Goal: Task Accomplishment & Management: Complete application form

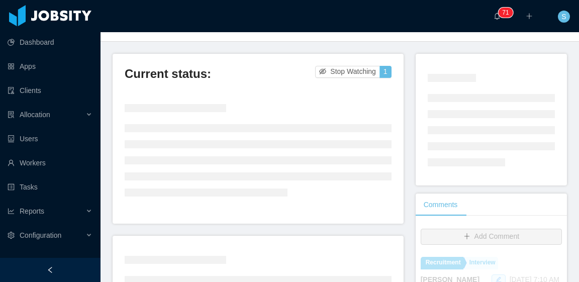
scroll to position [50, 0]
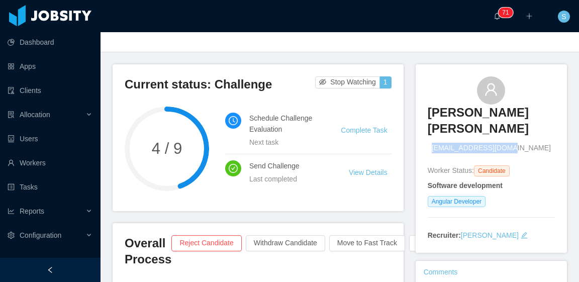
drag, startPoint x: 522, startPoint y: 149, endPoint x: 449, endPoint y: 148, distance: 73.0
click at [449, 148] on div "[PERSON_NAME] [PERSON_NAME] [EMAIL_ADDRESS][DOMAIN_NAME]" at bounding box center [491, 114] width 127 height 77
copy span "[EMAIL_ADDRESS][DOMAIN_NAME]"
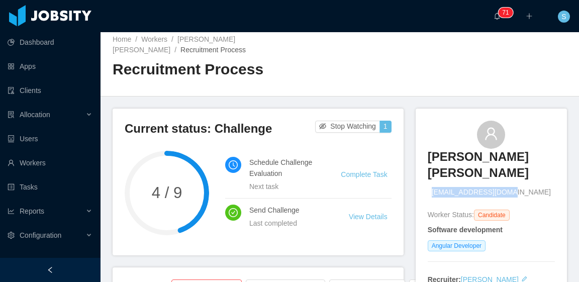
scroll to position [0, 0]
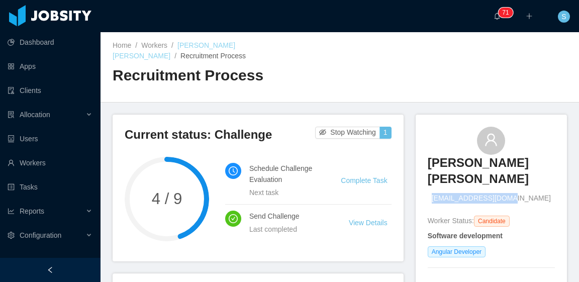
click at [235, 45] on link "[PERSON_NAME] [PERSON_NAME]" at bounding box center [174, 50] width 123 height 19
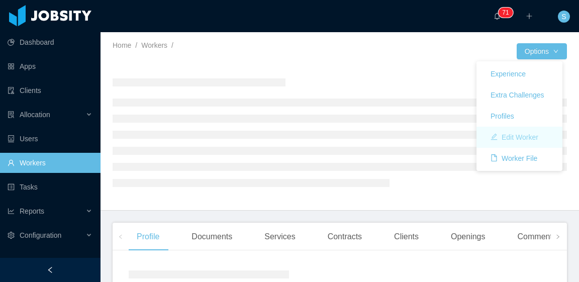
click at [532, 136] on button "Edit Worker" at bounding box center [515, 137] width 64 height 16
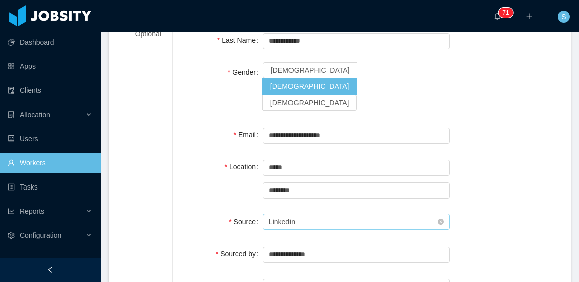
scroll to position [151, 0]
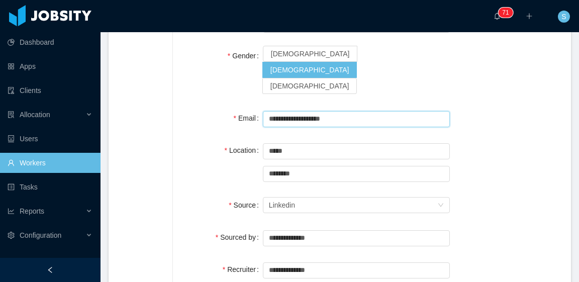
drag, startPoint x: 346, startPoint y: 90, endPoint x: 240, endPoint y: 98, distance: 106.5
paste input "*********"
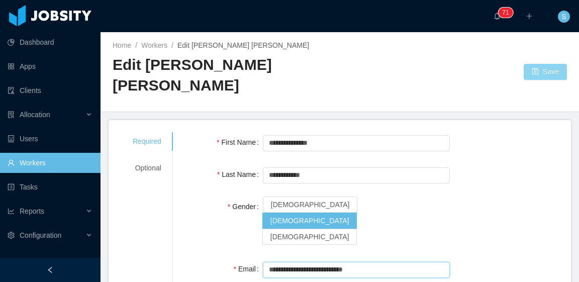
type input "**********"
click at [529, 66] on button "Save" at bounding box center [545, 72] width 43 height 16
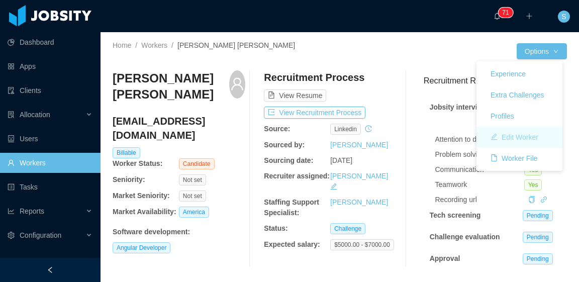
click at [521, 135] on button "Edit Worker" at bounding box center [515, 137] width 64 height 16
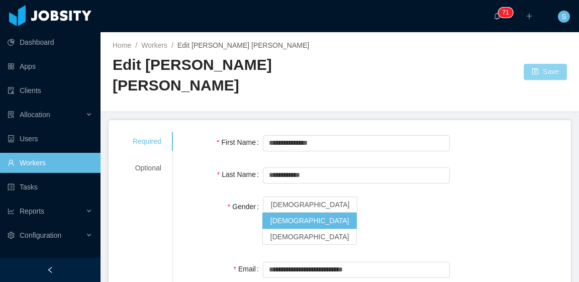
click at [532, 76] on button "Save" at bounding box center [545, 72] width 43 height 16
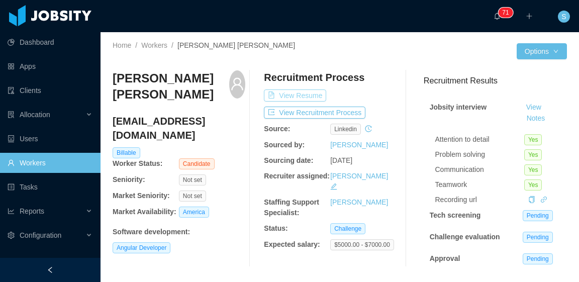
click at [312, 90] on button "View Resume" at bounding box center [295, 96] width 62 height 12
click at [333, 112] on button "View Recruitment Process" at bounding box center [315, 113] width 102 height 12
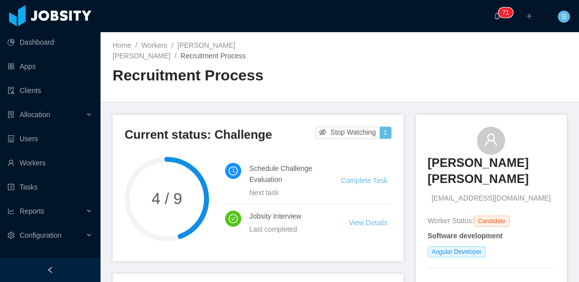
drag, startPoint x: 417, startPoint y: 159, endPoint x: 498, endPoint y: 181, distance: 84.2
click at [498, 181] on div "[PERSON_NAME] [PERSON_NAME] [PERSON_NAME][EMAIL_ADDRESS][DOMAIN_NAME] Worker St…" at bounding box center [491, 209] width 151 height 189
copy h3 "[PERSON_NAME] [PERSON_NAME]"
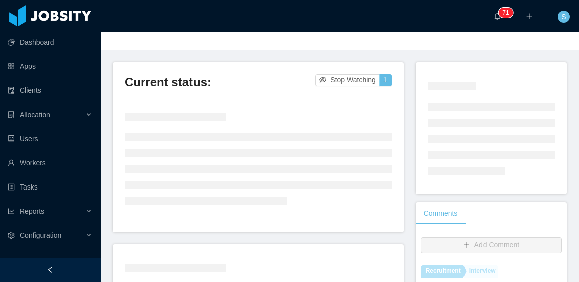
scroll to position [50, 0]
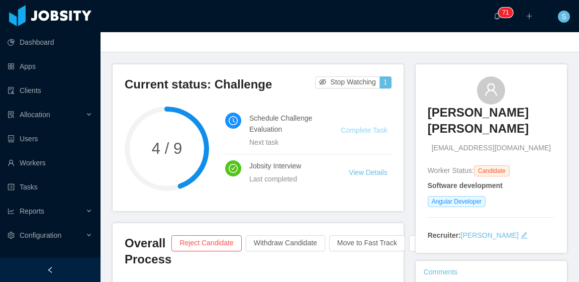
click at [364, 130] on link "Complete Task" at bounding box center [364, 130] width 46 height 8
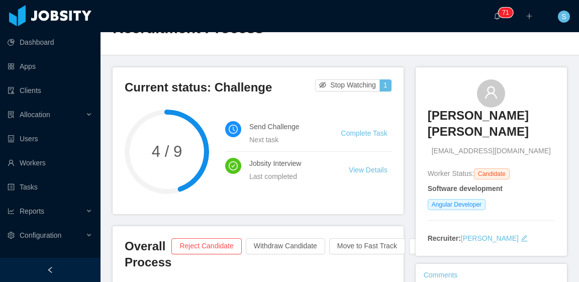
scroll to position [50, 0]
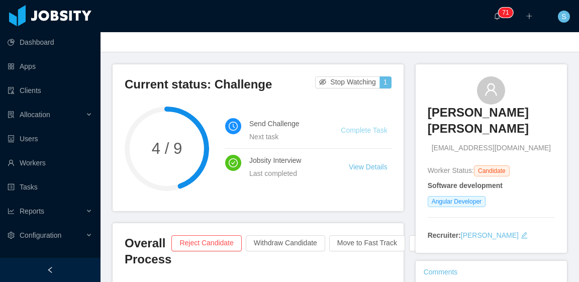
click at [374, 130] on link "Complete Task" at bounding box center [364, 130] width 46 height 8
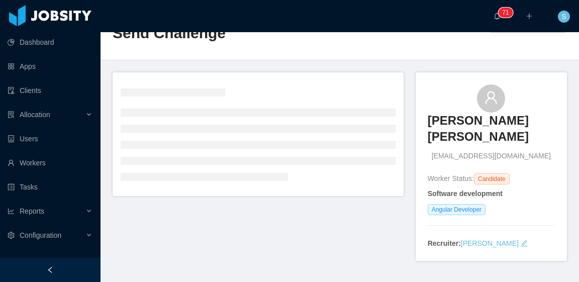
scroll to position [50, 0]
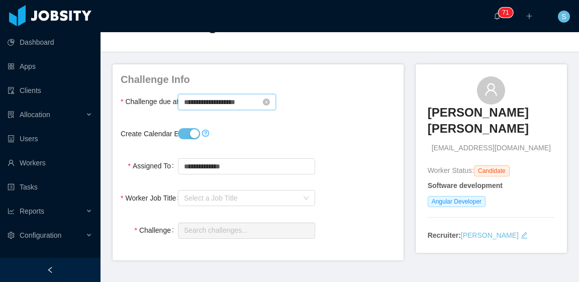
click at [231, 102] on input "**********" at bounding box center [227, 102] width 98 height 16
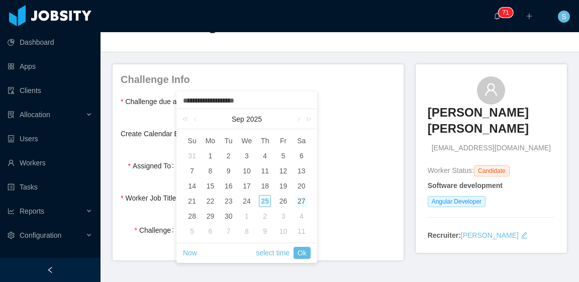
click at [301, 203] on div "27" at bounding box center [302, 201] width 12 height 12
type input "**********"
click at [309, 254] on link "Ok" at bounding box center [302, 253] width 17 height 12
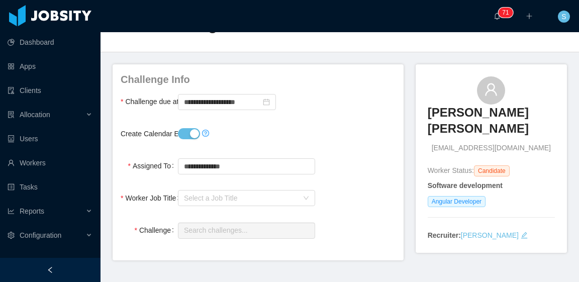
click at [346, 136] on div "Create Calendar Event?" at bounding box center [258, 134] width 275 height 20
click at [229, 206] on div "Select a Job Title" at bounding box center [246, 198] width 137 height 20
click at [229, 200] on div "Select a Job Title" at bounding box center [241, 198] width 114 height 10
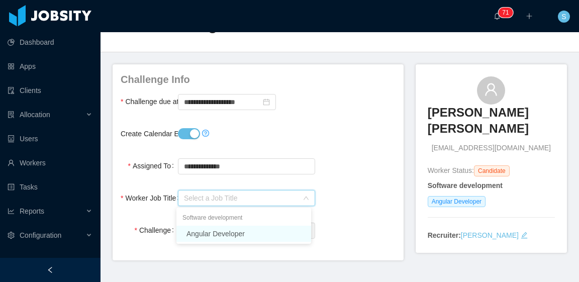
click at [230, 235] on li "Angular Developer" at bounding box center [244, 234] width 135 height 16
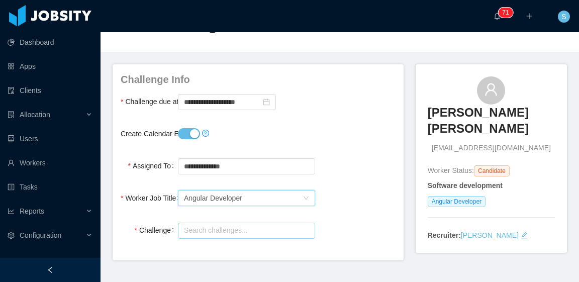
click at [230, 227] on input "text" at bounding box center [246, 231] width 137 height 16
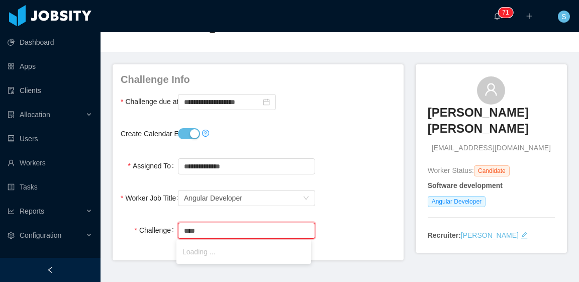
scroll to position [79, 0]
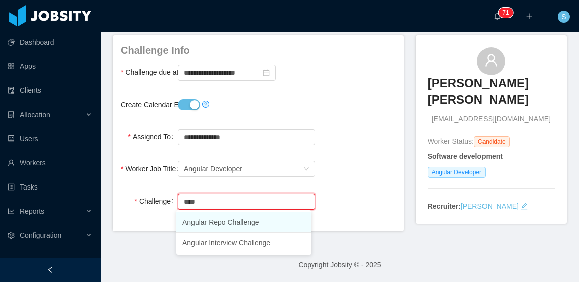
click at [237, 222] on li "Angular Repo Challenge" at bounding box center [244, 222] width 135 height 21
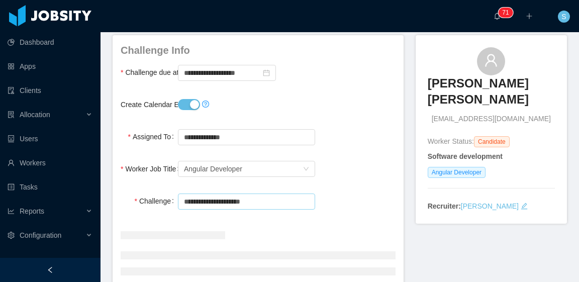
type input "**********"
click at [356, 151] on form "**********" at bounding box center [258, 187] width 275 height 288
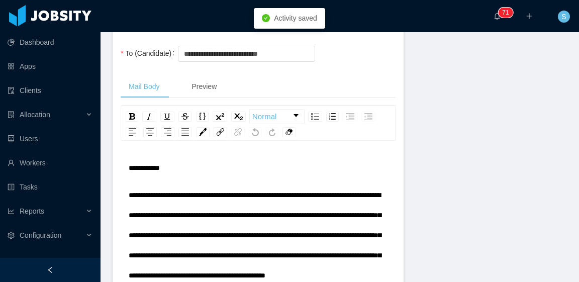
scroll to position [331, 0]
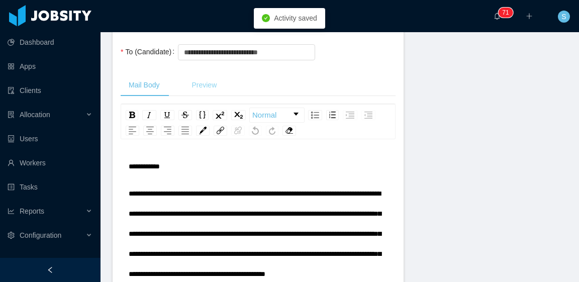
click at [208, 84] on div "Preview" at bounding box center [204, 85] width 41 height 23
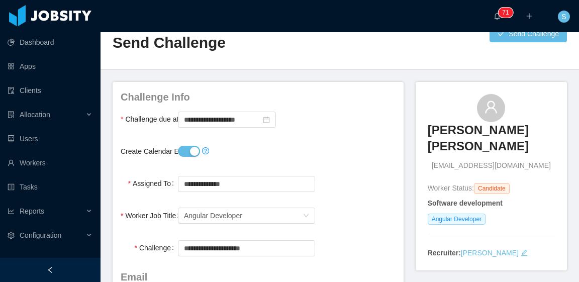
scroll to position [0, 0]
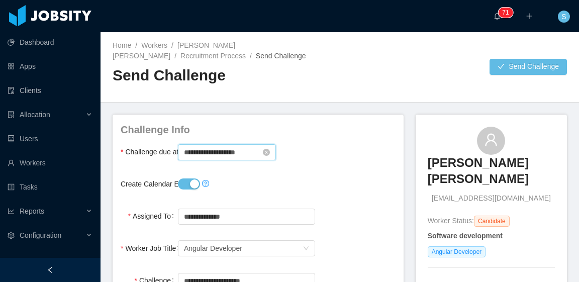
click at [226, 152] on input "**********" at bounding box center [227, 152] width 98 height 16
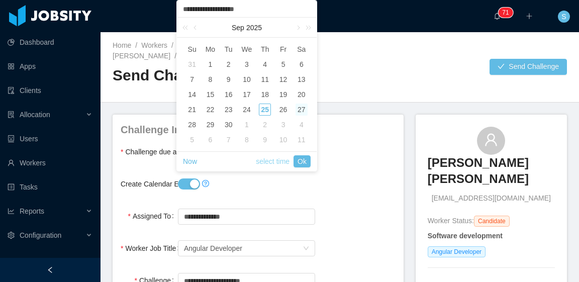
click at [278, 164] on link "select time" at bounding box center [273, 161] width 34 height 19
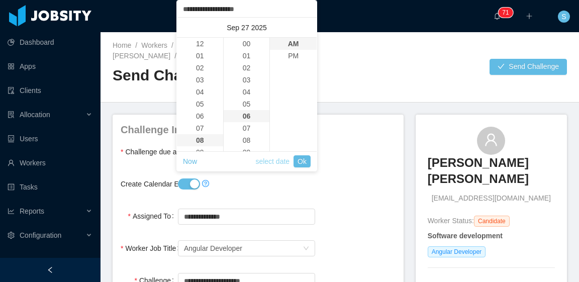
scroll to position [72, 0]
click at [195, 78] on li "11" at bounding box center [200, 80] width 46 height 12
type input "**********"
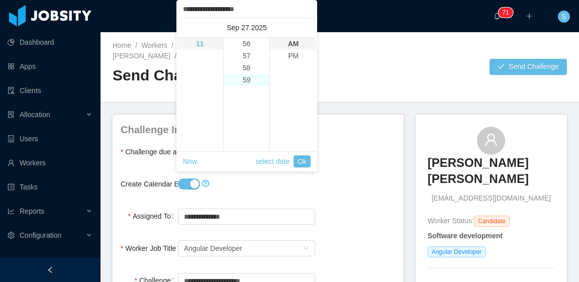
scroll to position [712, 0]
click at [243, 44] on li "59" at bounding box center [247, 44] width 46 height 12
type input "**********"
click at [293, 58] on li "PM" at bounding box center [293, 56] width 47 height 12
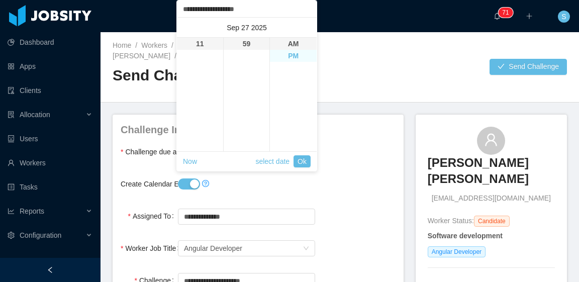
type input "**********"
click at [305, 163] on link "Ok" at bounding box center [302, 161] width 17 height 12
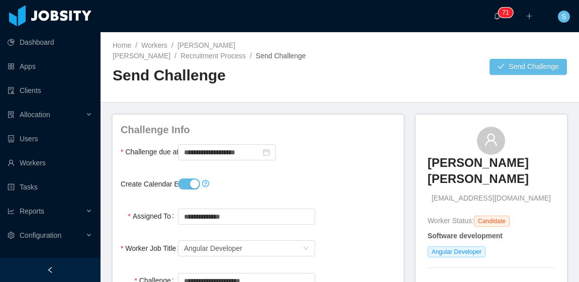
click at [403, 82] on div "Home / Workers / Cristian Andrés Donoso Silva / Recruitment Process / Send Chal…" at bounding box center [340, 67] width 479 height 70
click at [506, 61] on button "Send Challenge" at bounding box center [528, 67] width 77 height 16
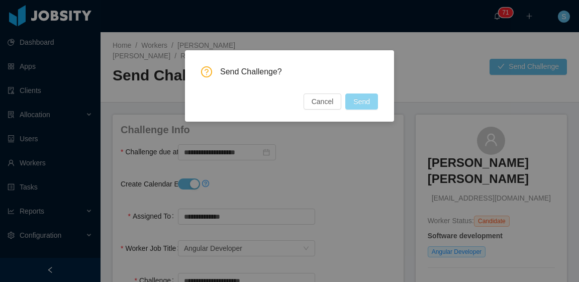
click at [366, 105] on button "Send" at bounding box center [362, 102] width 33 height 16
